Goal: Information Seeking & Learning: Learn about a topic

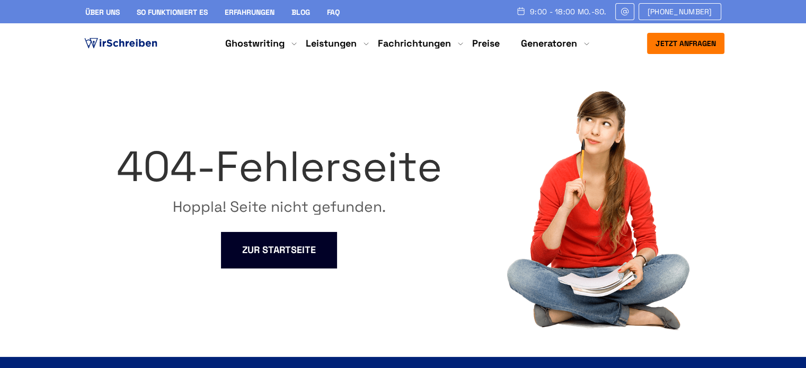
click at [377, 146] on div "404-Fehlerseite" at bounding box center [279, 167] width 325 height 68
click at [117, 105] on div "404-Fehlerseite Hoppla! Seite nicht gefunden. ZUR STARTSEITE" at bounding box center [403, 210] width 636 height 241
click at [700, 124] on div "404-Fehlerseite Hoppla! Seite nicht gefunden. ZUR STARTSEITE" at bounding box center [403, 210] width 636 height 241
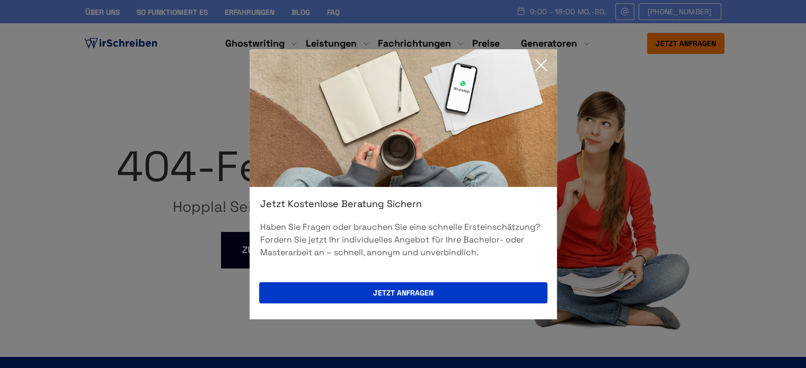
click at [547, 63] on icon at bounding box center [541, 65] width 21 height 21
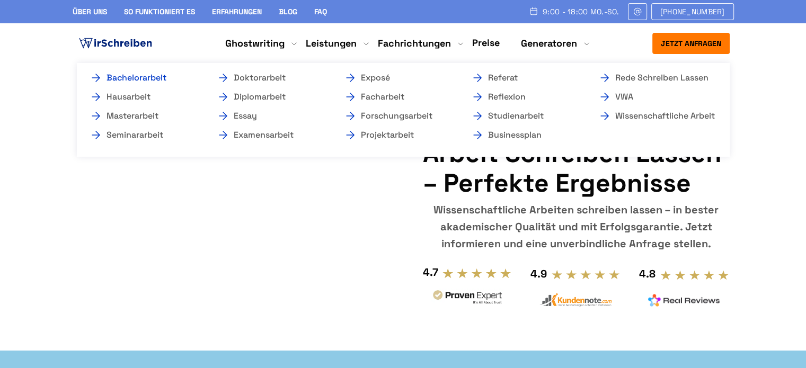
click at [160, 77] on link "Bachelorarbeit" at bounding box center [143, 78] width 106 height 13
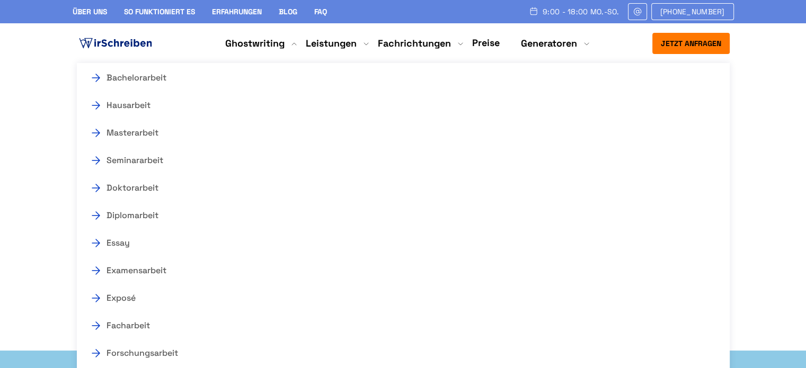
click at [30, 147] on section "Ghostwriter Agentur Ghostwriting Wissenschaftliche Arbeit schreiben lassen Wiss…" at bounding box center [403, 202] width 806 height 277
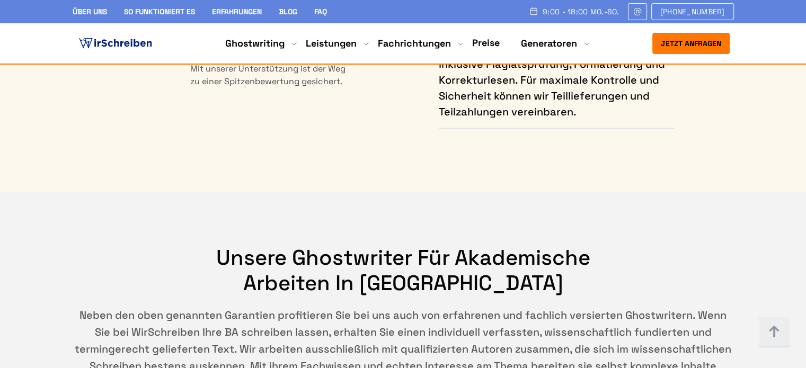
scroll to position [6361, 0]
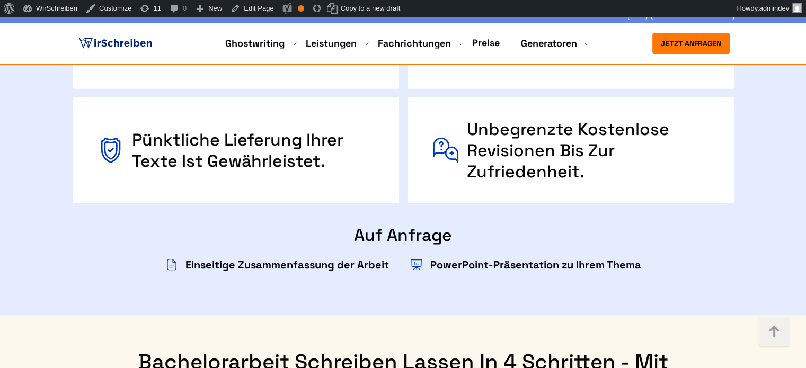
scroll to position [2439, 0]
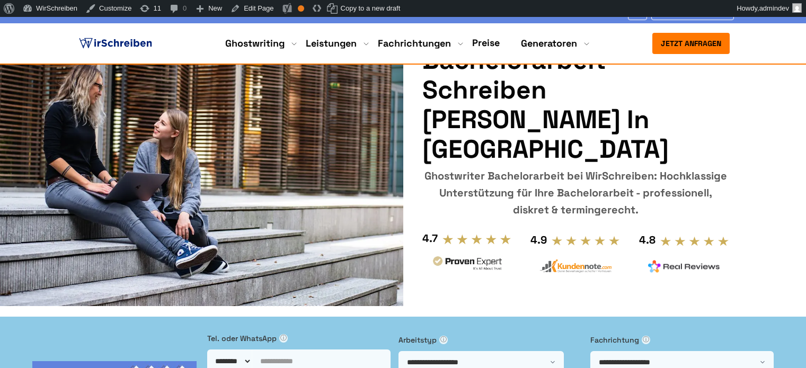
scroll to position [212, 0]
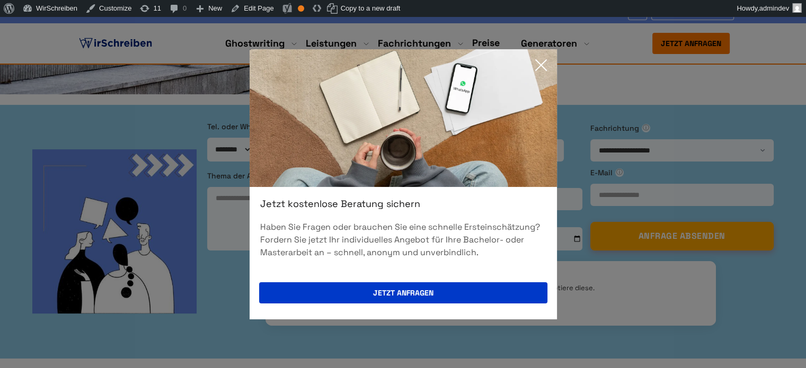
click at [535, 69] on icon at bounding box center [541, 65] width 21 height 21
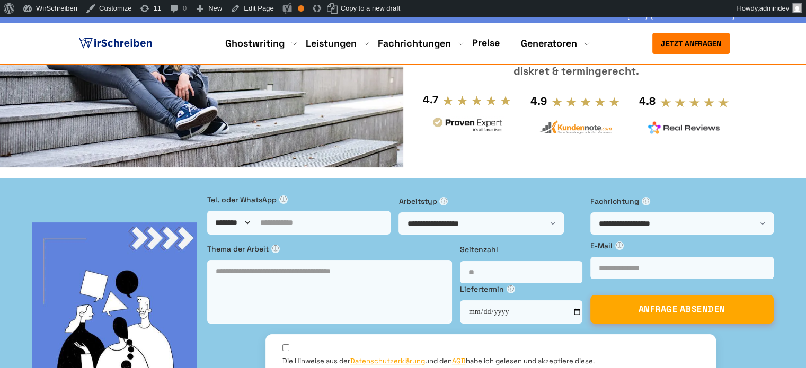
scroll to position [53, 0]
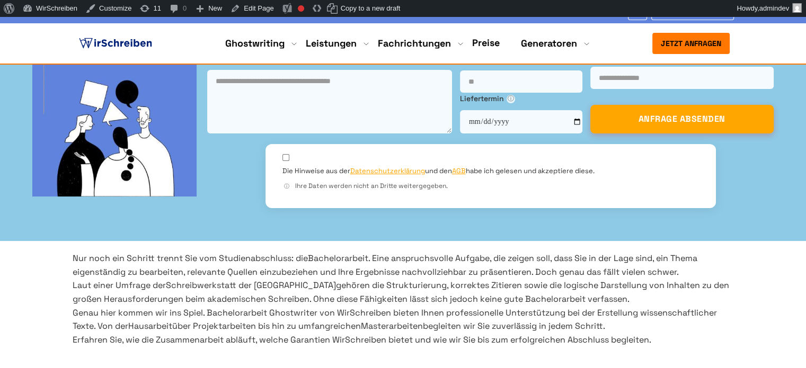
scroll to position [159, 0]
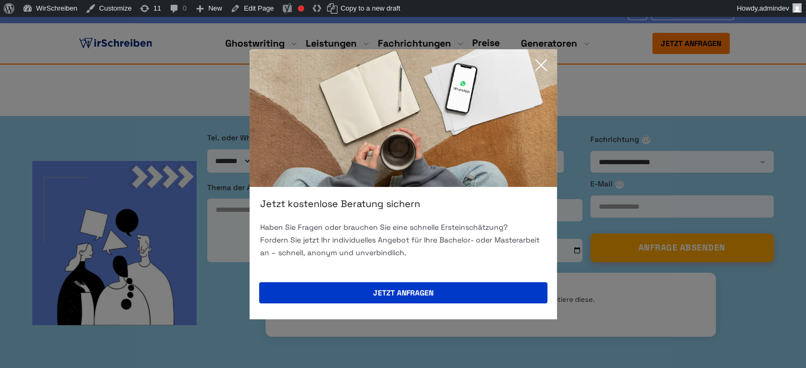
click at [545, 68] on icon at bounding box center [541, 65] width 11 height 11
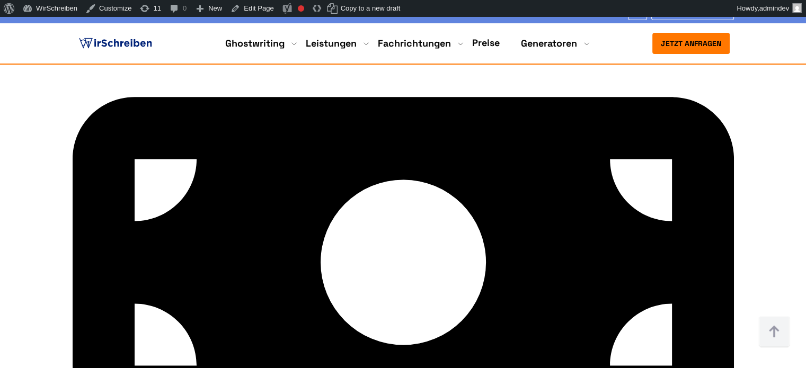
scroll to position [5566, 0]
